Goal: Information Seeking & Learning: Learn about a topic

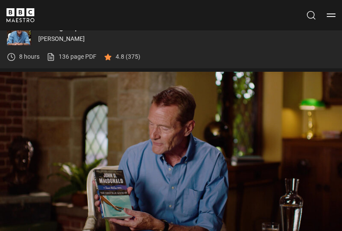
scroll to position [268, 0]
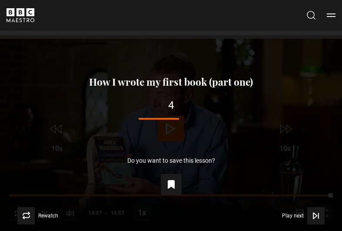
click at [174, 187] on icon "Video Player" at bounding box center [171, 185] width 6 height 8
click at [164, 189] on button "Save this lesson" at bounding box center [171, 184] width 21 height 21
click at [169, 182] on icon "Video Player" at bounding box center [171, 185] width 6 height 8
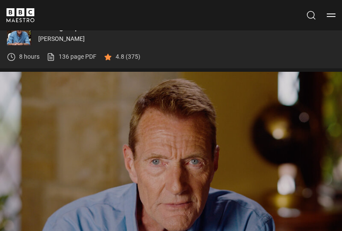
click at [80, 57] on link "136 page PDF (opens in new tab)" at bounding box center [72, 56] width 50 height 9
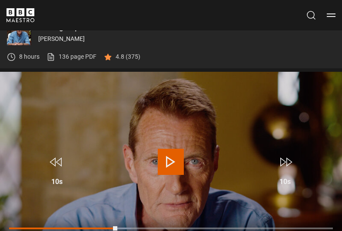
click at [133, 58] on p "4.8 (375)" at bounding box center [128, 56] width 25 height 9
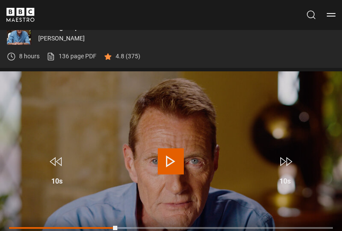
click at [120, 57] on p "4.8 (375)" at bounding box center [128, 56] width 25 height 9
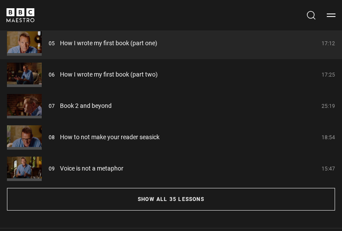
click at [181, 195] on button "Show all 35 lessons" at bounding box center [171, 199] width 328 height 23
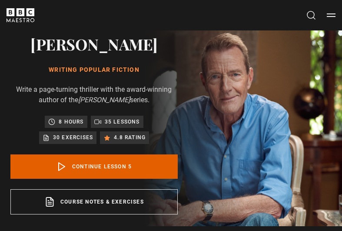
scroll to position [9, 0]
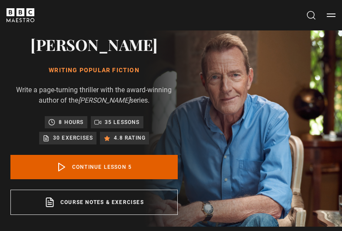
click at [330, 13] on button "Menu" at bounding box center [331, 15] width 9 height 9
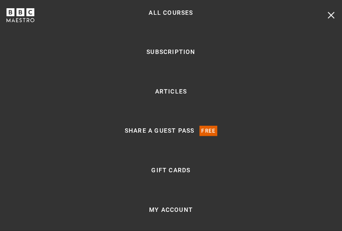
scroll to position [9, 0]
click at [173, 211] on link "My Account" at bounding box center [171, 210] width 44 height 10
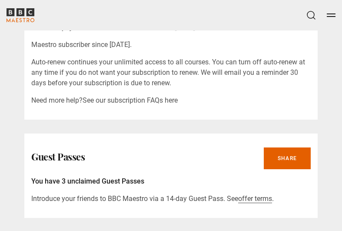
scroll to position [519, 0]
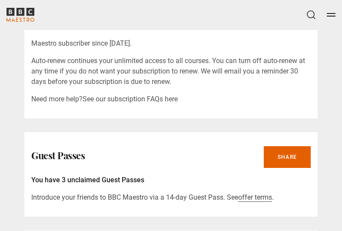
click at [154, 102] on link "See our subscription FAQs here" at bounding box center [130, 99] width 95 height 8
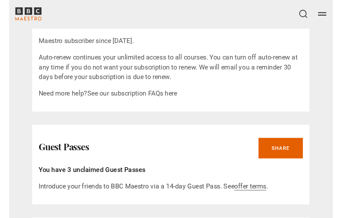
scroll to position [531, 0]
